Goal: Transaction & Acquisition: Book appointment/travel/reservation

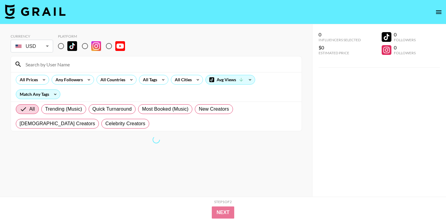
click at [61, 44] on input "radio" at bounding box center [61, 46] width 13 height 13
radio input "true"
click at [69, 106] on span "Trending (Music)" at bounding box center [63, 109] width 37 height 7
click at [45, 109] on input "Trending (Music)" at bounding box center [45, 109] width 0 height 0
radio input "true"
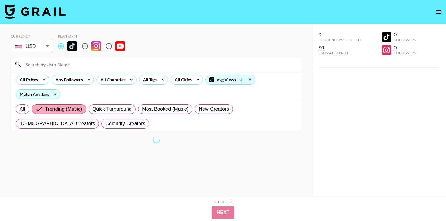
click at [179, 110] on span "Most Booked (Music)" at bounding box center [165, 109] width 46 height 7
click at [142, 109] on input "Most Booked (Music)" at bounding box center [142, 109] width 0 height 0
radio input "true"
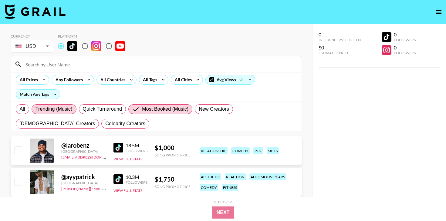
click at [64, 106] on span "Trending (Music)" at bounding box center [54, 109] width 37 height 7
click at [36, 109] on input "Trending (Music)" at bounding box center [36, 109] width 0 height 0
radio input "true"
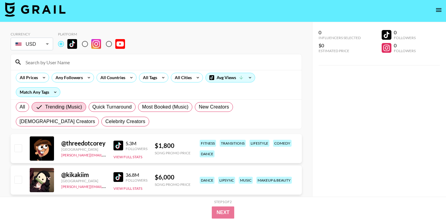
scroll to position [4, 0]
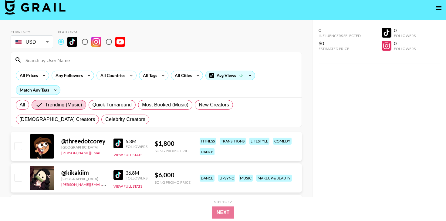
click at [122, 143] on img at bounding box center [118, 144] width 10 height 10
click at [361, 135] on div "0 Influencers Selected $0 Estimated Price 0 Followers 0 Followers" at bounding box center [379, 118] width 134 height 197
